Goal: Task Accomplishment & Management: Manage account settings

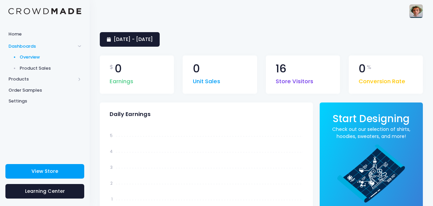
click at [413, 12] on img at bounding box center [416, 11] width 14 height 14
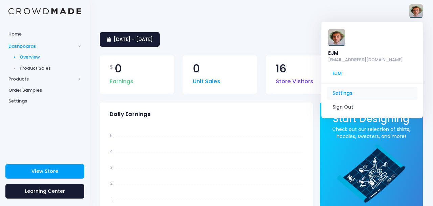
click at [351, 87] on link "Settings" at bounding box center [372, 93] width 91 height 13
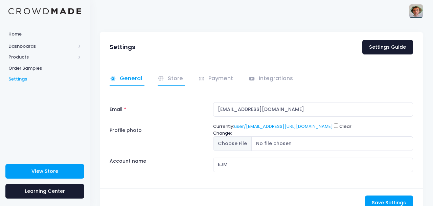
click at [171, 80] on link "Store" at bounding box center [172, 78] width 28 height 13
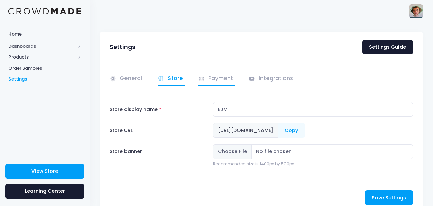
click at [223, 82] on link "Payment" at bounding box center [216, 78] width 37 height 13
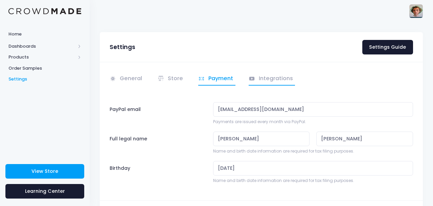
click at [263, 83] on link "Integrations" at bounding box center [272, 78] width 47 height 13
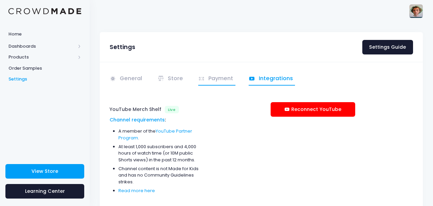
click at [225, 80] on link "Payment" at bounding box center [216, 78] width 37 height 13
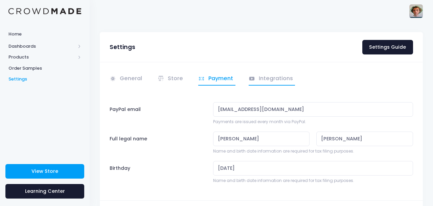
click at [269, 78] on link "Integrations" at bounding box center [272, 78] width 47 height 13
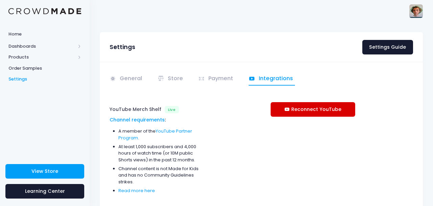
click at [309, 112] on link "Reconnect YouTube" at bounding box center [313, 109] width 85 height 15
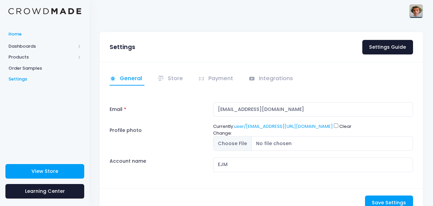
click at [32, 35] on span "Home" at bounding box center [44, 34] width 73 height 7
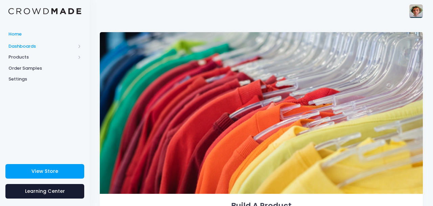
click at [37, 47] on span "Dashboards" at bounding box center [41, 46] width 67 height 7
click at [39, 78] on span "Products" at bounding box center [41, 79] width 67 height 7
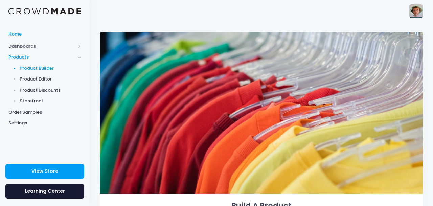
click at [50, 68] on span "Product Builder" at bounding box center [51, 68] width 62 height 7
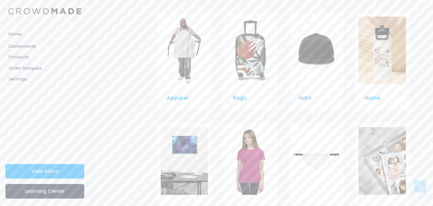
scroll to position [511, 0]
click at [307, 98] on link "Hats" at bounding box center [305, 97] width 13 height 7
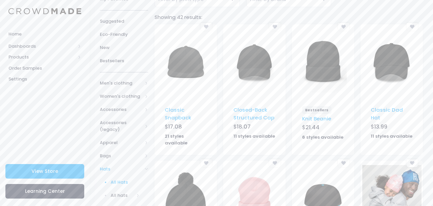
scroll to position [69, 0]
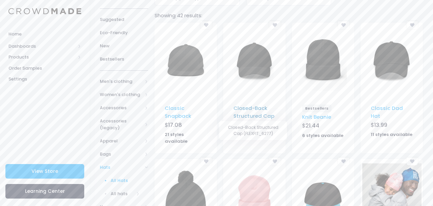
click at [262, 111] on link "Closed-Back Structured Cap" at bounding box center [253, 112] width 41 height 15
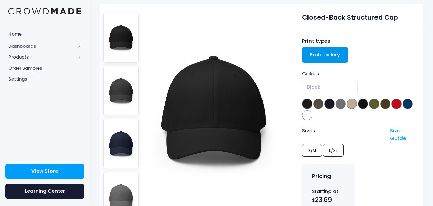
scroll to position [54, 0]
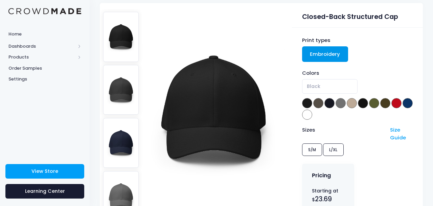
click at [117, 81] on img at bounding box center [121, 90] width 36 height 50
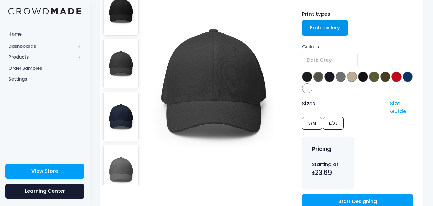
scroll to position [81, 0]
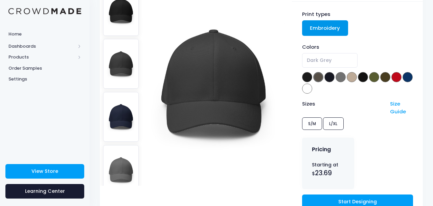
click at [118, 109] on img at bounding box center [121, 117] width 36 height 50
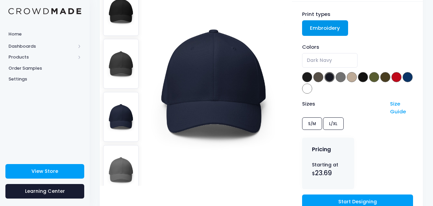
scroll to position [0, 0]
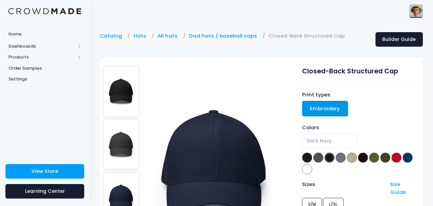
click at [126, 194] on img at bounding box center [121, 198] width 36 height 50
click at [126, 93] on img at bounding box center [121, 91] width 36 height 50
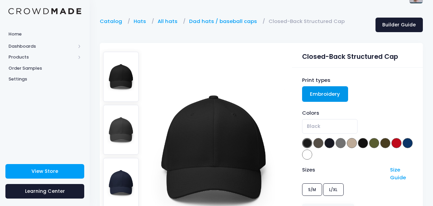
scroll to position [16, 0]
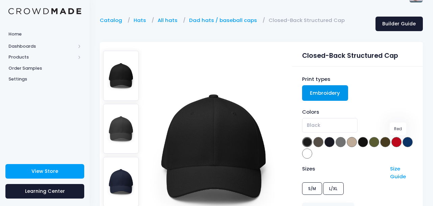
click at [399, 142] on span at bounding box center [396, 142] width 10 height 10
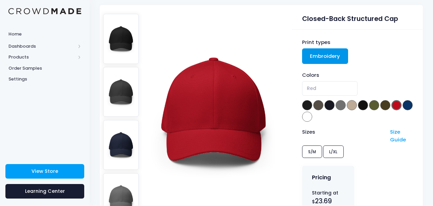
scroll to position [53, 0]
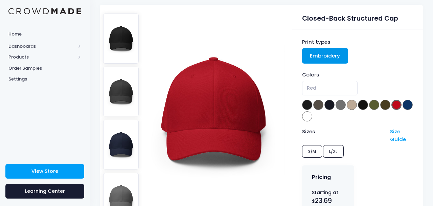
click at [307, 103] on span at bounding box center [307, 105] width 10 height 10
select select "Black"
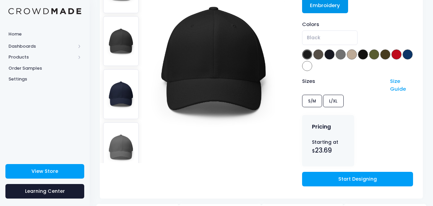
scroll to position [105, 0]
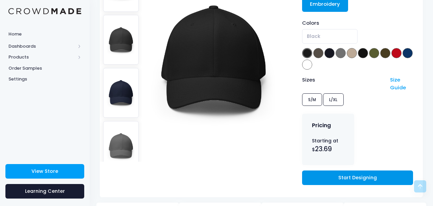
click at [335, 177] on link "Start Designing" at bounding box center [357, 178] width 111 height 15
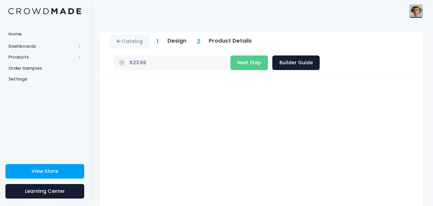
click at [413, 88] on div at bounding box center [262, 203] width 310 height 239
click at [182, 43] on h5 "Design" at bounding box center [176, 41] width 19 height 7
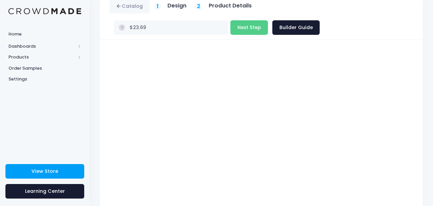
scroll to position [19, 0]
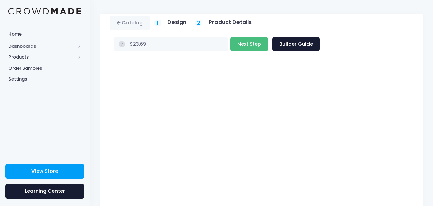
click at [230, 45] on button "Next Step" at bounding box center [249, 44] width 38 height 15
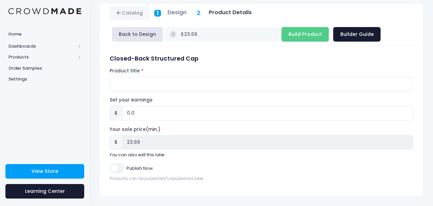
scroll to position [0, 0]
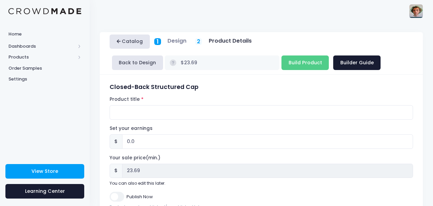
click at [136, 41] on link "Catalog" at bounding box center [130, 42] width 40 height 15
click at [175, 42] on h5 "Design" at bounding box center [176, 41] width 19 height 7
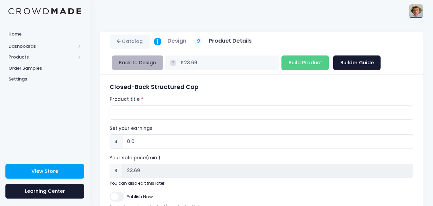
click at [145, 62] on button "Back to Design" at bounding box center [137, 62] width 51 height 15
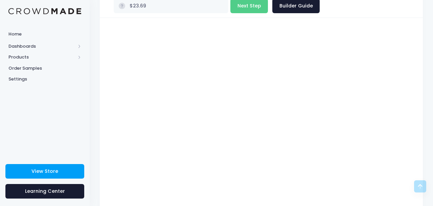
scroll to position [17, 0]
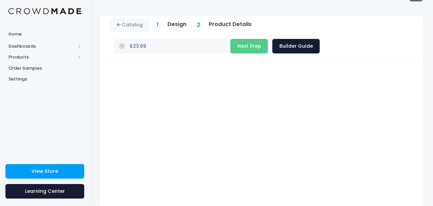
type input "$26.18"
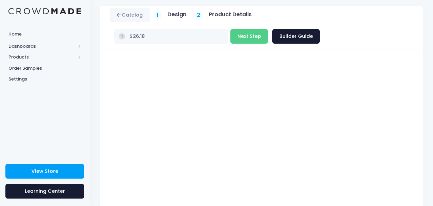
scroll to position [0, 0]
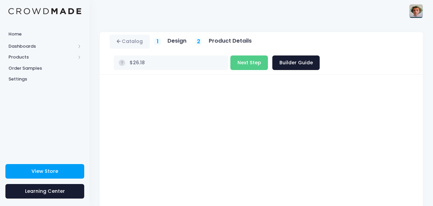
click at [227, 42] on h5 "Product Details" at bounding box center [230, 41] width 43 height 7
click at [230, 67] on button "Next Step" at bounding box center [249, 62] width 38 height 15
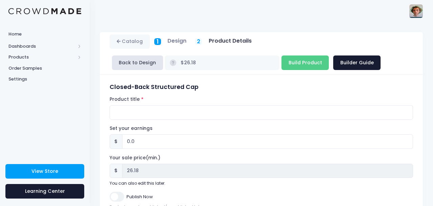
scroll to position [28, 0]
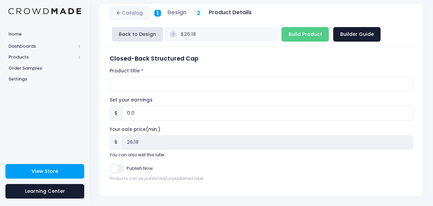
click at [110, 141] on div "$ 26.18" at bounding box center [261, 142] width 303 height 15
click at [211, 152] on div "You can also edit this later." at bounding box center [261, 155] width 303 height 6
click at [136, 115] on input "0.0" at bounding box center [267, 113] width 291 height 15
type input "0.01"
click at [407, 111] on input "0.01" at bounding box center [267, 113] width 291 height 15
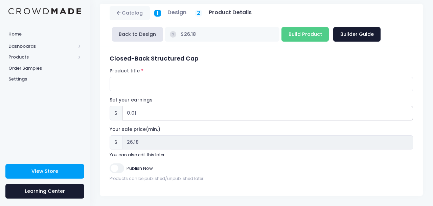
type input "$26.19"
type input "26.19"
type input "0.02"
click at [407, 111] on input "0.02" at bounding box center [267, 113] width 291 height 15
type input "$26.20"
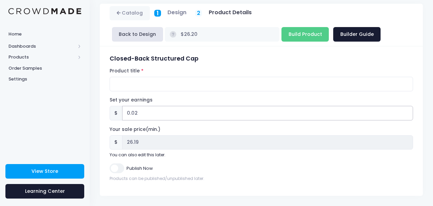
type input "26.20"
type input "0.03"
click at [407, 111] on input "0.03" at bounding box center [267, 113] width 291 height 15
type input "$26.21"
type input "26.21"
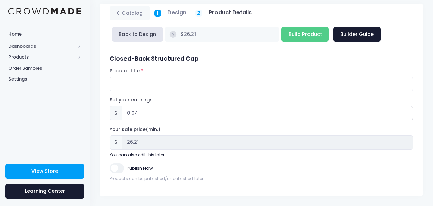
type input "0.04"
click at [407, 111] on input "0.04" at bounding box center [267, 113] width 291 height 15
type input "$26.22"
type input "26.22"
type input "0.05"
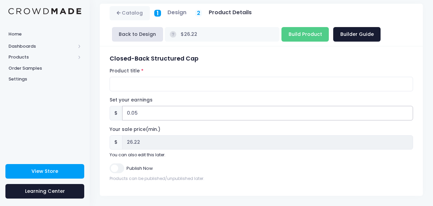
click at [407, 111] on input "0.05" at bounding box center [267, 113] width 291 height 15
type input "$26.23"
type input "26.23"
type input "0.06"
click at [407, 111] on input "0.06" at bounding box center [267, 113] width 291 height 15
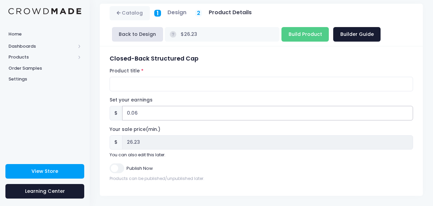
type input "$26.24"
type input "26.24"
type input "0.48"
click at [407, 111] on input "0.48" at bounding box center [267, 113] width 291 height 15
type input "$26.66"
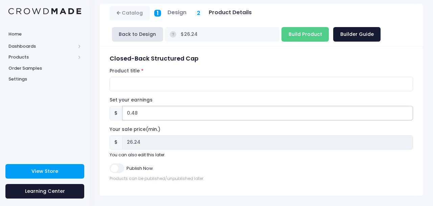
type input "26.66"
type input "0.61"
click at [407, 111] on input "0.61" at bounding box center [267, 113] width 291 height 15
type input "$26.79"
type input "26.79"
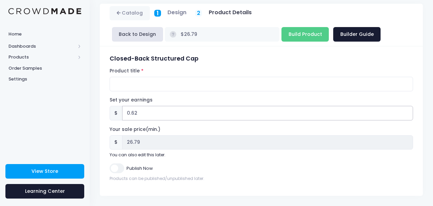
type input "0.62"
click at [407, 111] on input "0.62" at bounding box center [267, 113] width 291 height 15
type input "$26.80"
type input "26.80"
type input "0.63"
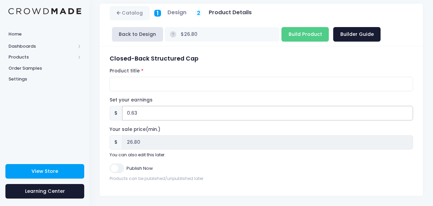
click at [407, 111] on input "0.63" at bounding box center [267, 113] width 291 height 15
type input "$26.81"
type input "26.81"
type input "0.64"
click at [407, 111] on input "0.64" at bounding box center [267, 113] width 291 height 15
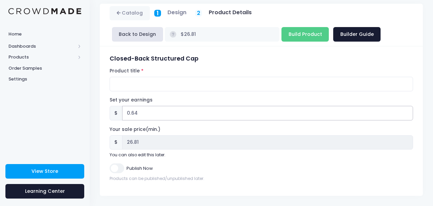
type input "$26.82"
type input "26.82"
type input "0.65"
click at [407, 111] on input "0.65" at bounding box center [267, 113] width 291 height 15
type input "$26.83"
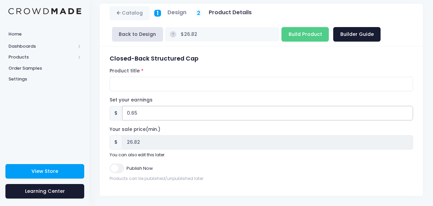
type input "26.83"
type input "0.66"
click at [407, 111] on input "0.66" at bounding box center [267, 113] width 291 height 15
type input "$26.84"
type input "26.84"
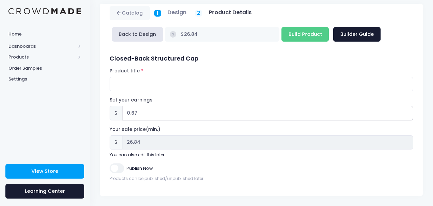
type input "0.67"
click at [407, 111] on input "0.67" at bounding box center [267, 113] width 291 height 15
type input "$26.85"
type input "26.85"
type input "0.8"
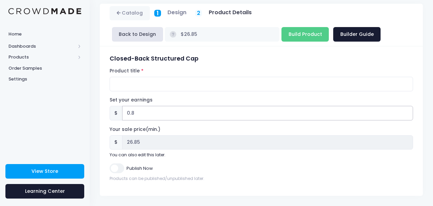
click at [407, 111] on input "0.8" at bounding box center [267, 113] width 291 height 15
type input "$26.98"
type input "26.98"
type input "0.81"
click at [407, 111] on input "0.81" at bounding box center [267, 113] width 291 height 15
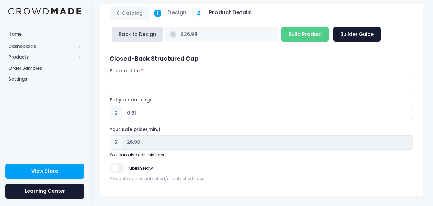
type input "$26.99"
type input "26.99"
type input "0.82"
click at [407, 111] on input "0.82" at bounding box center [267, 113] width 291 height 15
type input "$27.00"
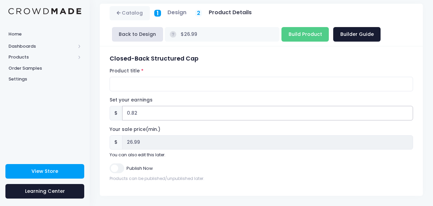
type input "27.00"
type input "0.81"
click at [407, 115] on input "0.81" at bounding box center [267, 113] width 291 height 15
type input "$26.99"
type input "26.99"
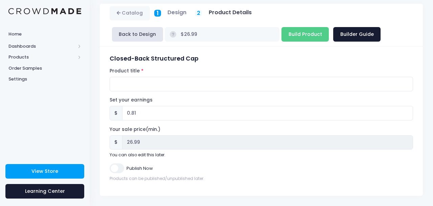
click at [388, 54] on div "Closed-Back Structured Cap Product title Set your earnings $ 0.81 Earnings can'…" at bounding box center [261, 121] width 323 height 150
click at [114, 168] on input "Publish Now" at bounding box center [117, 168] width 14 height 10
checkbox input "true"
click at [156, 87] on input "Product title" at bounding box center [261, 84] width 303 height 15
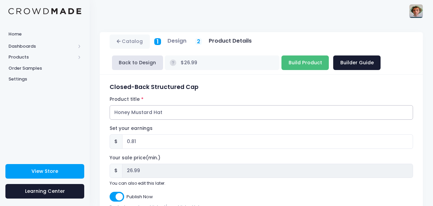
type input "Honey Mustard Hat"
click at [281, 65] on input "Build Product" at bounding box center [304, 62] width 47 height 15
type input "Building product..."
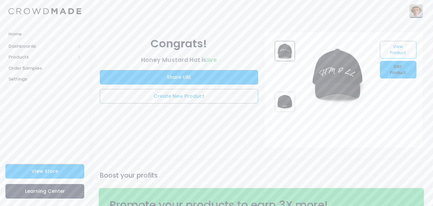
click at [395, 69] on link "Edit Product" at bounding box center [398, 70] width 36 height 18
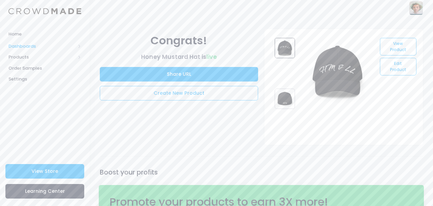
scroll to position [3, 0]
click at [25, 47] on span "Dashboards" at bounding box center [41, 46] width 67 height 7
click at [30, 82] on span "Products" at bounding box center [41, 79] width 67 height 7
click at [40, 49] on span "Dashboards" at bounding box center [41, 46] width 67 height 7
click at [43, 59] on span "Overview" at bounding box center [51, 57] width 62 height 7
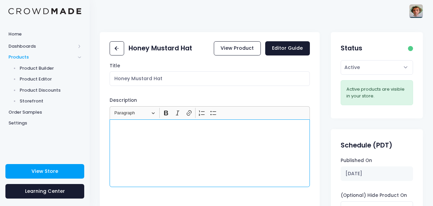
click at [159, 133] on div "Rich Text Editor, main" at bounding box center [210, 153] width 200 height 68
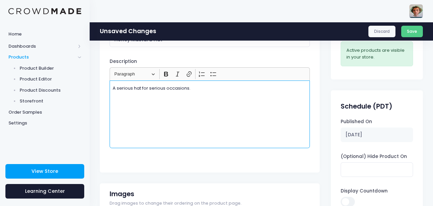
scroll to position [49, 0]
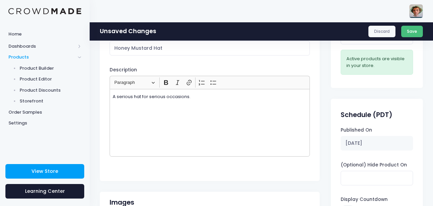
click at [410, 30] on button "Save" at bounding box center [412, 32] width 22 height 12
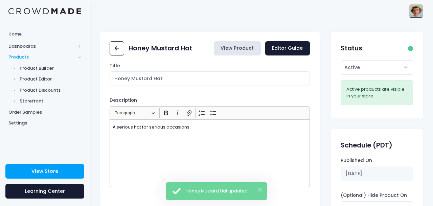
click at [244, 47] on link "View Product" at bounding box center [237, 48] width 47 height 15
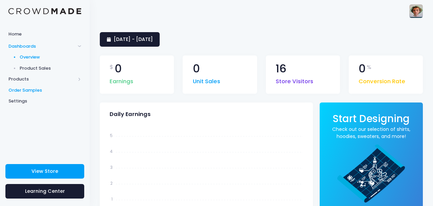
click at [39, 90] on span "Order Samples" at bounding box center [44, 90] width 73 height 7
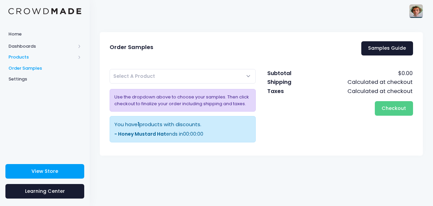
click at [35, 56] on span "Products" at bounding box center [41, 57] width 67 height 7
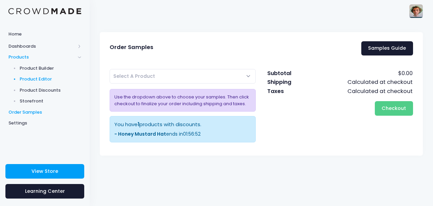
click at [52, 78] on span "Product Editor" at bounding box center [51, 79] width 62 height 7
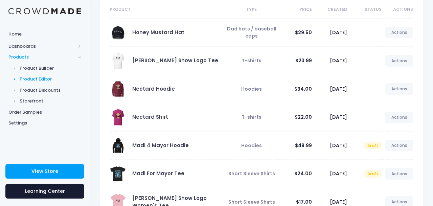
scroll to position [60, 0]
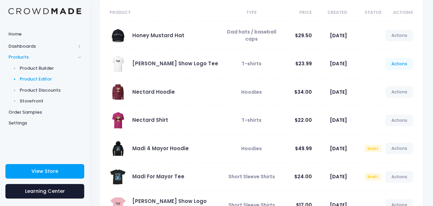
click at [390, 68] on link "Actions" at bounding box center [399, 64] width 28 height 12
click at [391, 102] on link "Unpublish" at bounding box center [392, 104] width 36 height 12
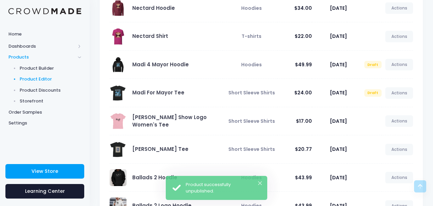
scroll to position [145, 0]
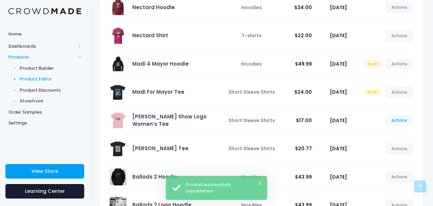
click at [407, 120] on link "Actions" at bounding box center [399, 121] width 28 height 12
click at [391, 162] on link "Unpublish" at bounding box center [392, 161] width 36 height 12
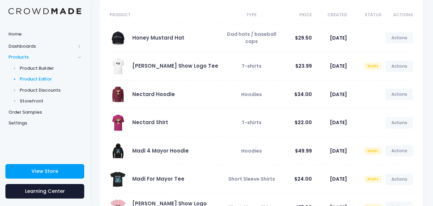
scroll to position [57, 0]
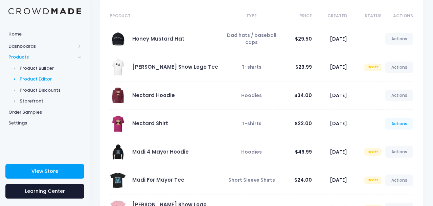
click at [395, 124] on link "Actions" at bounding box center [399, 124] width 28 height 12
click at [389, 137] on link "Edit" at bounding box center [392, 140] width 36 height 12
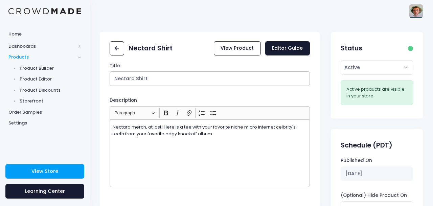
drag, startPoint x: 136, startPoint y: 78, endPoint x: 180, endPoint y: 78, distance: 43.6
click at [180, 78] on input "Nectard Shirt" at bounding box center [210, 78] width 200 height 15
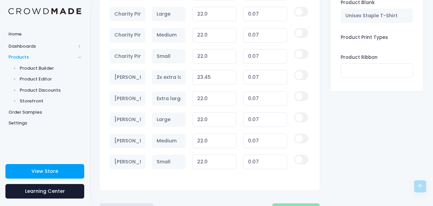
scroll to position [670, 0]
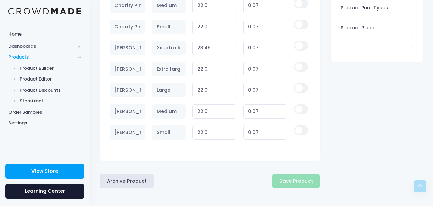
type input "Nectard Tee"
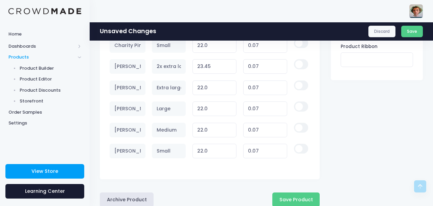
click at [284, 197] on button "Save Product" at bounding box center [295, 199] width 47 height 15
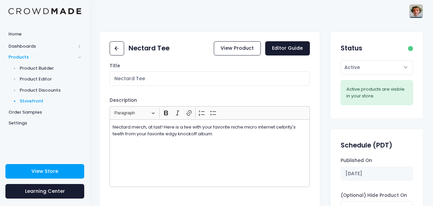
click at [52, 103] on span "Storefront" at bounding box center [51, 101] width 62 height 7
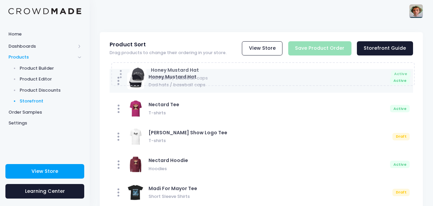
drag, startPoint x: 117, startPoint y: 162, endPoint x: 118, endPoint y: 74, distance: 88.0
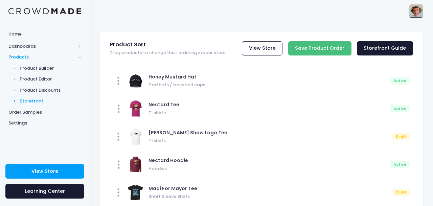
click at [317, 51] on input "Save Product Order" at bounding box center [319, 48] width 63 height 15
click at [28, 36] on span "Home" at bounding box center [44, 34] width 73 height 7
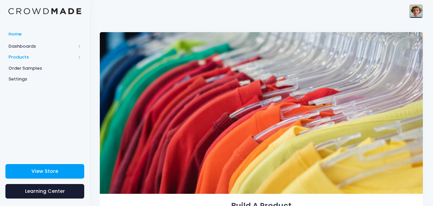
click at [34, 59] on span "Products" at bounding box center [41, 57] width 67 height 7
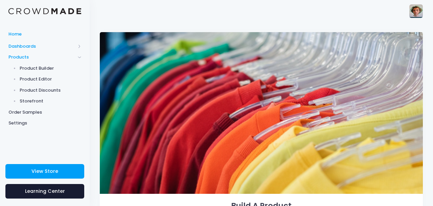
click at [35, 47] on span "Dashboards" at bounding box center [41, 46] width 67 height 7
click at [39, 58] on span "Overview" at bounding box center [51, 57] width 62 height 7
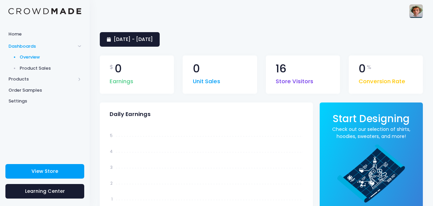
click at [39, 66] on span "Product Sales" at bounding box center [51, 68] width 62 height 7
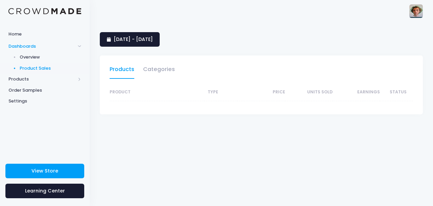
select select "25"
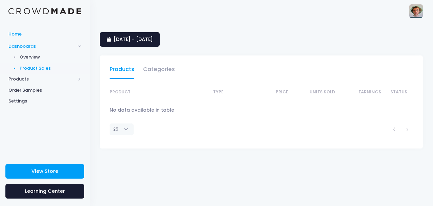
click at [34, 33] on span "Home" at bounding box center [44, 34] width 73 height 7
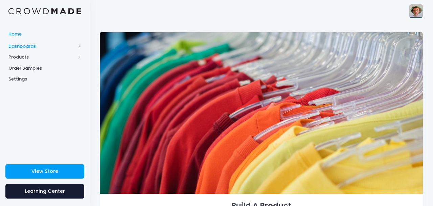
click at [47, 46] on span "Dashboards" at bounding box center [41, 46] width 67 height 7
click at [30, 79] on span "Products" at bounding box center [41, 79] width 67 height 7
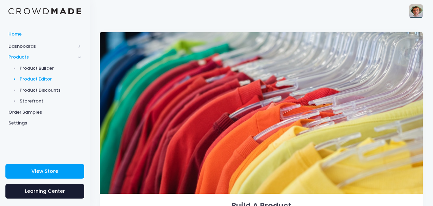
click at [46, 78] on span "Product Editor" at bounding box center [51, 79] width 62 height 7
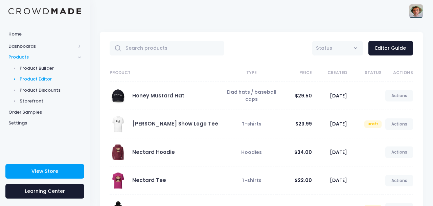
scroll to position [197, 0]
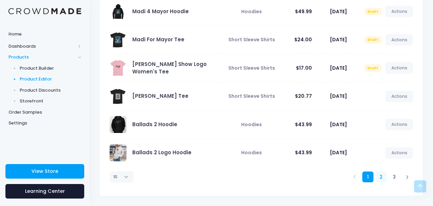
click at [381, 177] on link "2" at bounding box center [381, 177] width 11 height 11
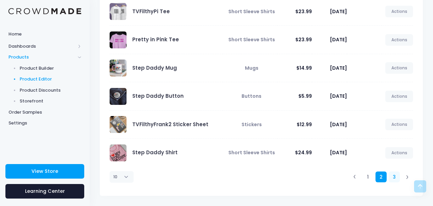
click at [391, 175] on link "3" at bounding box center [394, 177] width 11 height 11
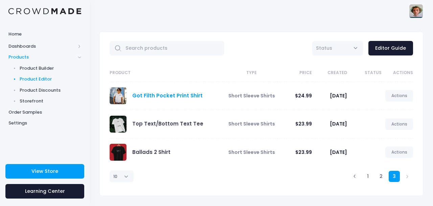
click at [190, 97] on link "Got Filth Pocket Print Shirt" at bounding box center [167, 95] width 70 height 7
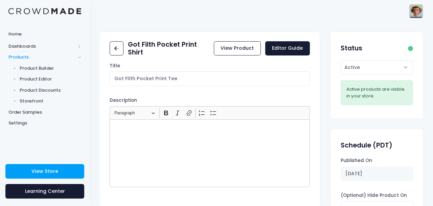
drag, startPoint x: 137, startPoint y: 78, endPoint x: 164, endPoint y: 78, distance: 27.4
click at [164, 78] on input "Got Filth Pocket Print Tee" at bounding box center [210, 78] width 200 height 15
type input "Got Filth Tee"
click at [198, 51] on div "Got Filth Pocket Print Shirt View Product Editor Guide Title Got Filth Tee Desc…" at bounding box center [210, 121] width 220 height 179
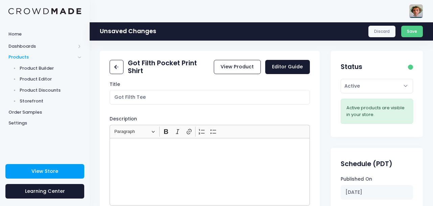
scroll to position [60, 0]
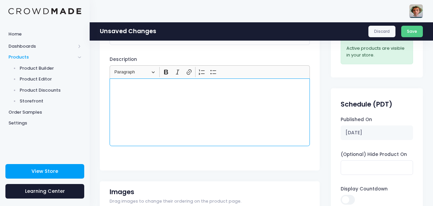
click at [195, 109] on div "Rich Text Editor, main" at bounding box center [210, 112] width 200 height 68
click at [161, 86] on p "Got mil- I mean filth? Parody pocket print is a fun aliteration." at bounding box center [210, 86] width 194 height 7
click at [204, 86] on p "Got mil- I mean filth? "Parody pocket print is a fun aliteration." at bounding box center [210, 86] width 194 height 7
click at [248, 86] on p "Got mil- I mean filth? “Parody pocket print” is a fun aliteration." at bounding box center [210, 86] width 194 height 7
click at [240, 87] on p "Got mil- I mean filth? “Parody pocket print” is a fun aliteration." at bounding box center [210, 86] width 194 height 7
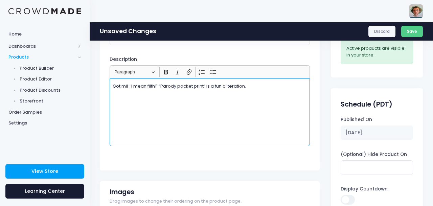
click at [236, 87] on p "Got mil- I mean filth? “Parody pocket print” is a fun aliteration." at bounding box center [210, 86] width 194 height 7
click at [242, 86] on p "Got mil- I mean filth? “Parody pocket print” is a fun aliteration." at bounding box center [210, 86] width 194 height 7
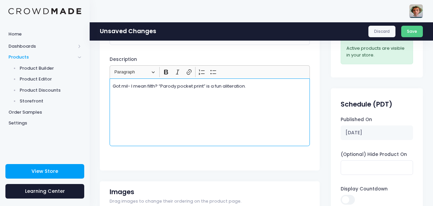
click at [258, 86] on p "Got mil- I mean filth? “Parody pocket print” is a fun aliteration." at bounding box center [210, 86] width 194 height 7
click at [238, 87] on p "Got mil- I mean filth? “Parody pocket print” is a fun aliteration." at bounding box center [210, 86] width 194 height 7
click at [227, 87] on p "Got mil- I mean filth? “Parody pocket print” is a fun aliteration." at bounding box center [210, 86] width 194 height 7
click at [291, 91] on div "Got mil- I mean filth? “Parody pocket print” is a fun illiteration." at bounding box center [210, 112] width 200 height 68
click at [214, 91] on div "Got mil- I mean filth? “Parody pocket print” is a fun illiteration." at bounding box center [210, 112] width 200 height 68
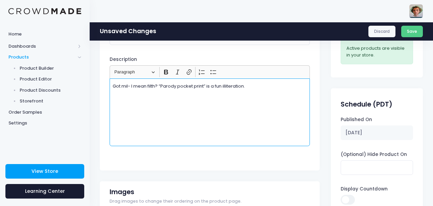
click at [233, 87] on p "Got mil- I mean filth? “Parody pocket print” is a fun illiteration." at bounding box center [210, 86] width 194 height 7
drag, startPoint x: 245, startPoint y: 85, endPoint x: 225, endPoint y: 86, distance: 20.6
click at [225, 86] on p "Got mil- I mean filth? “Parody pocket print” is a fun illiteration." at bounding box center [210, 86] width 194 height 7
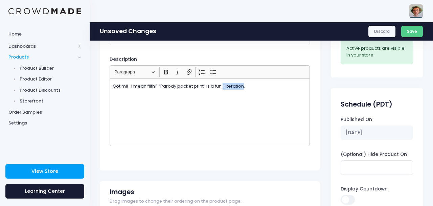
click at [236, 87] on p "Got mil- I mean filth? “Parody pocket print” is a fun illiteration." at bounding box center [210, 86] width 194 height 7
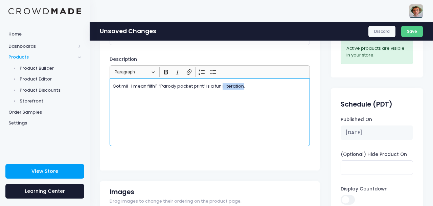
drag, startPoint x: 224, startPoint y: 86, endPoint x: 245, endPoint y: 86, distance: 21.0
click at [245, 86] on p "Got mil- I mean filth? “Parody pocket print” is a fun illiteration." at bounding box center [210, 86] width 194 height 7
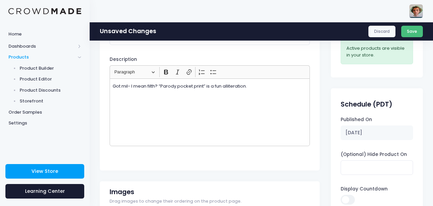
click at [418, 29] on button "Save" at bounding box center [412, 32] width 22 height 12
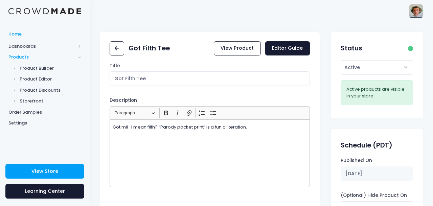
click at [21, 35] on span "Home" at bounding box center [44, 34] width 73 height 7
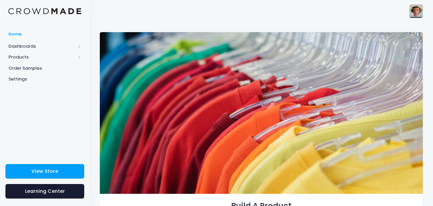
click at [413, 15] on img at bounding box center [416, 11] width 14 height 14
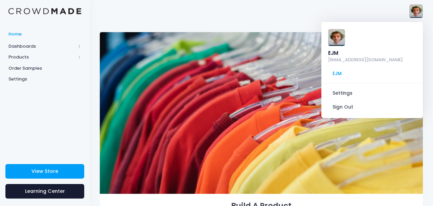
click at [243, 33] on img at bounding box center [261, 113] width 323 height 162
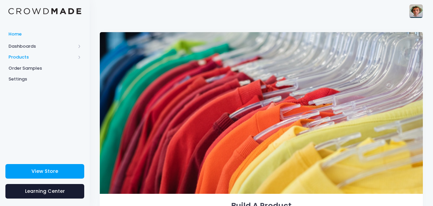
click at [31, 55] on span "Products" at bounding box center [41, 57] width 67 height 7
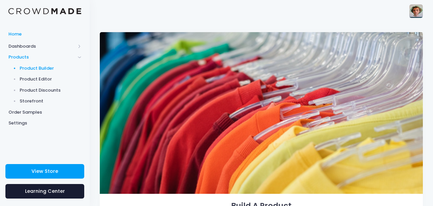
click at [46, 67] on span "Product Builder" at bounding box center [51, 68] width 62 height 7
